Goal: Transaction & Acquisition: Purchase product/service

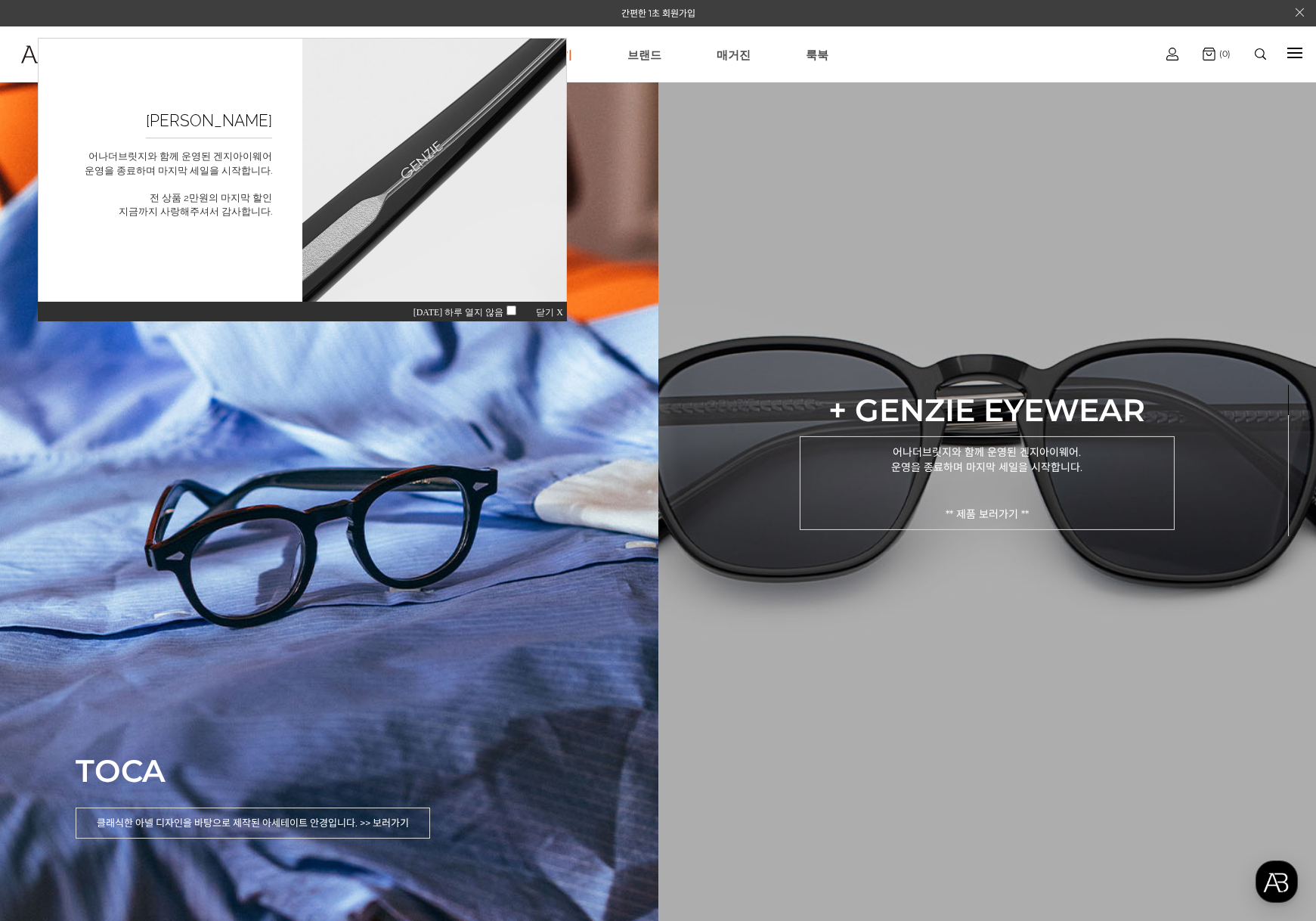
click at [1017, 513] on p "어나더브릿지와 함께 운영된 겐지아이웨어. 운영을 종료하며 마지막 세일을 시작합니다. ** 제품 보러가기 **" at bounding box center [987, 483] width 375 height 94
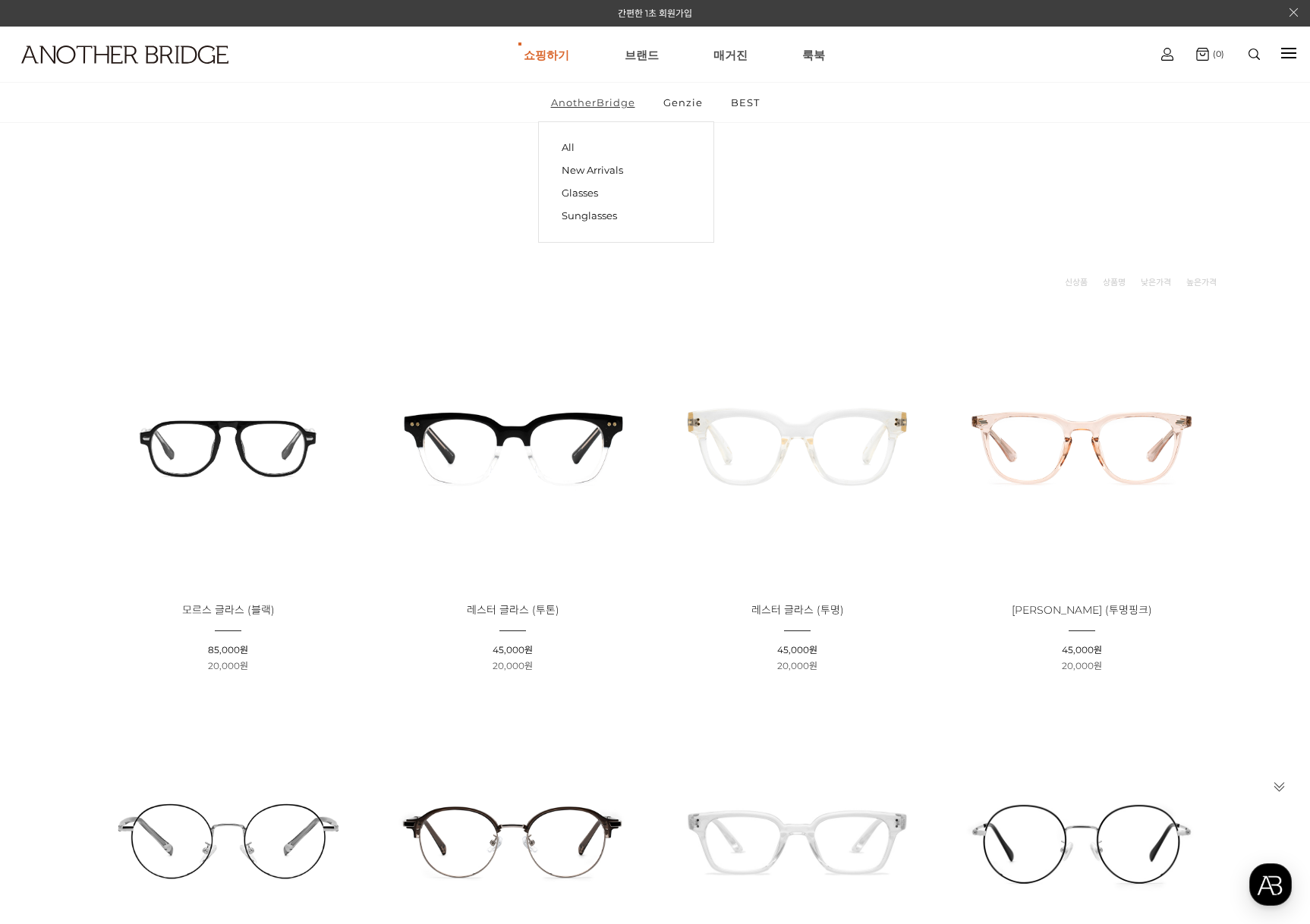
click at [593, 104] on link "AnotherBridge" at bounding box center [593, 102] width 110 height 40
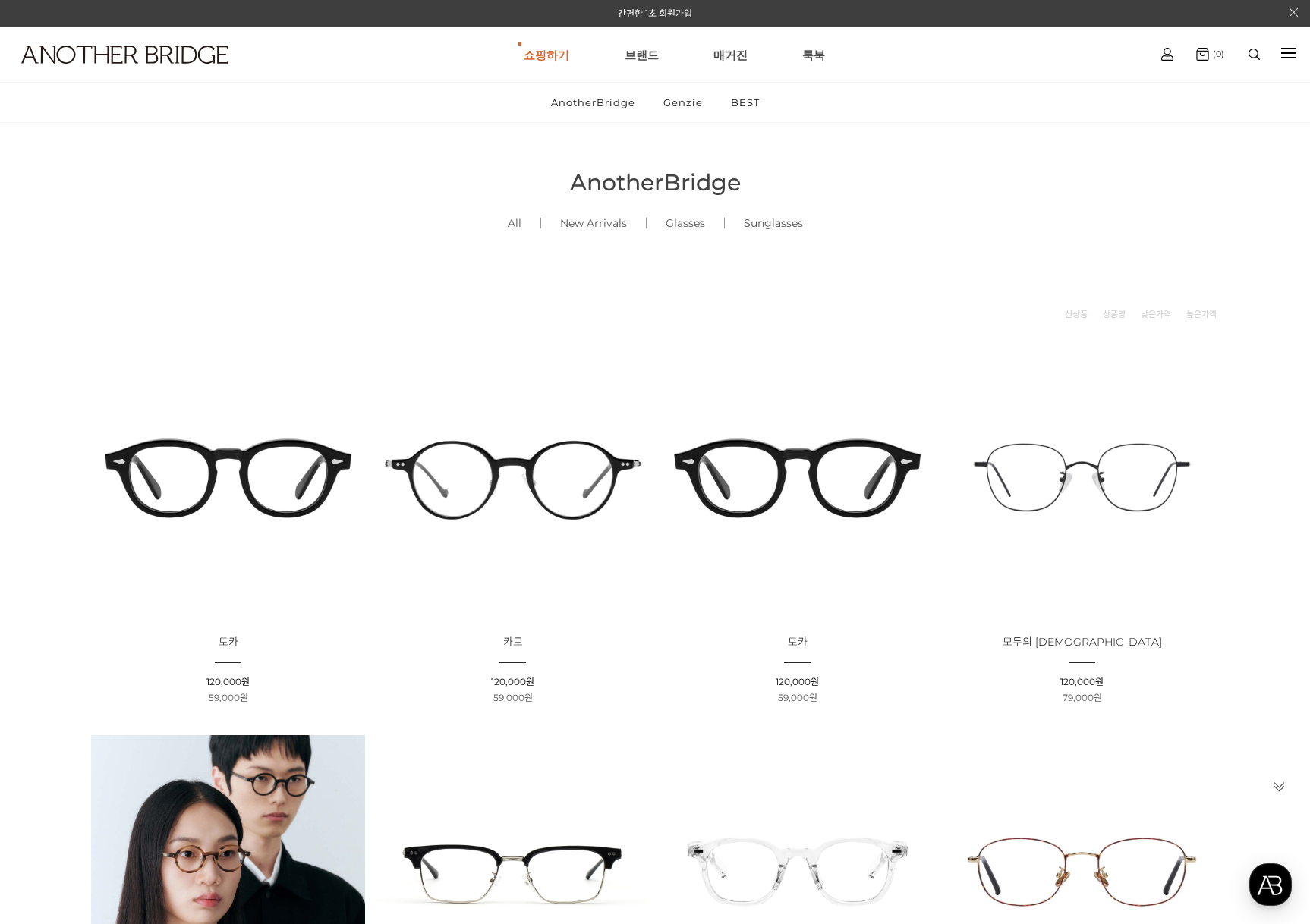
click at [232, 478] on img at bounding box center [228, 477] width 274 height 274
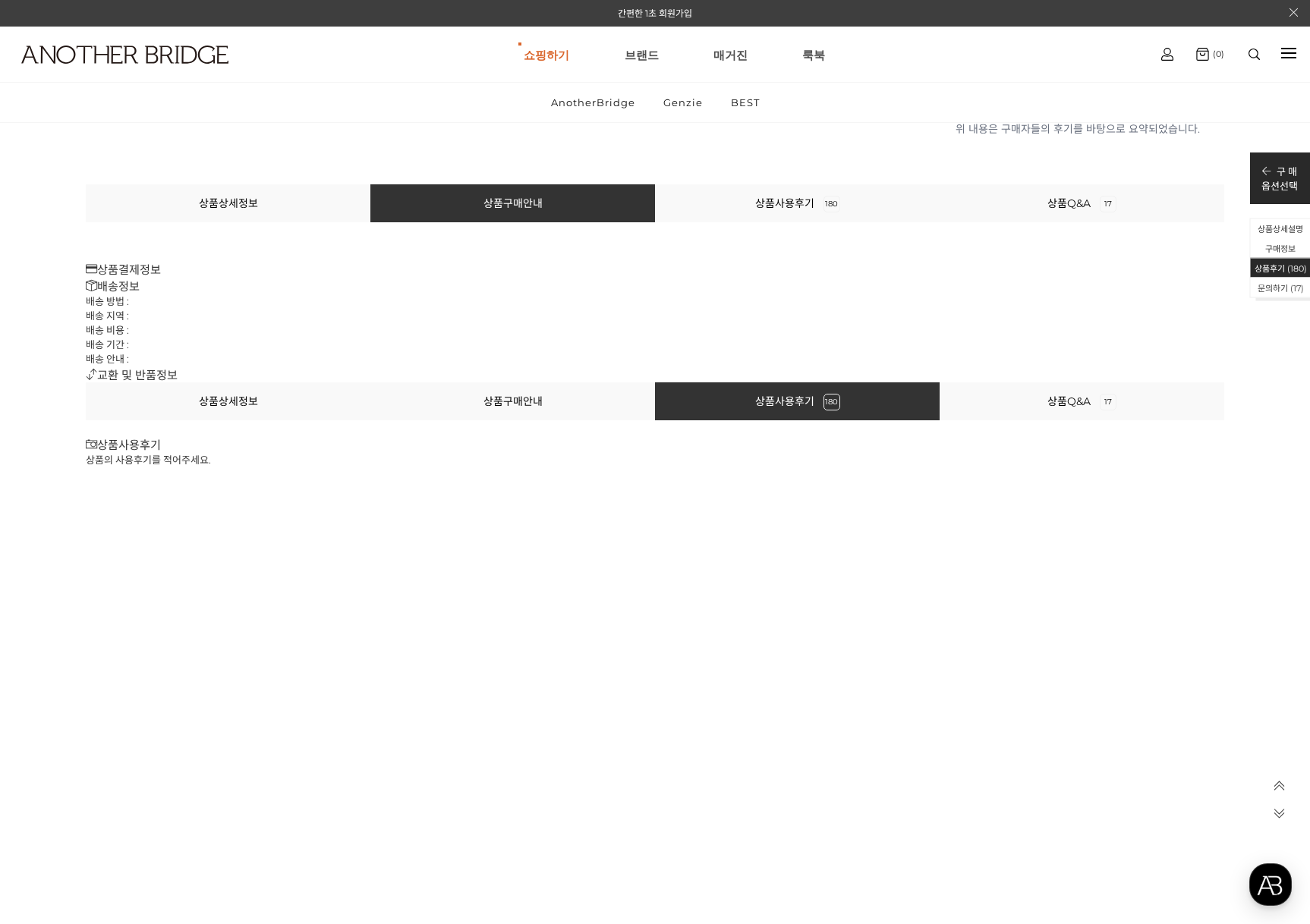
scroll to position [31362, 0]
